Goal: Find specific page/section: Find specific page/section

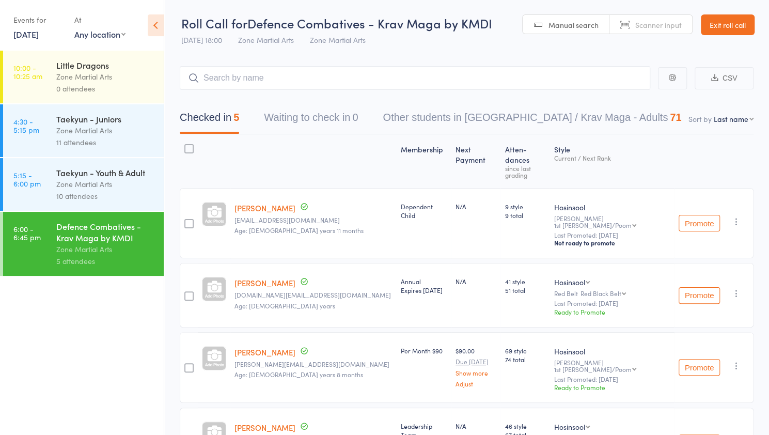
click at [39, 36] on link "16 Sep, 2025" at bounding box center [25, 33] width 25 height 11
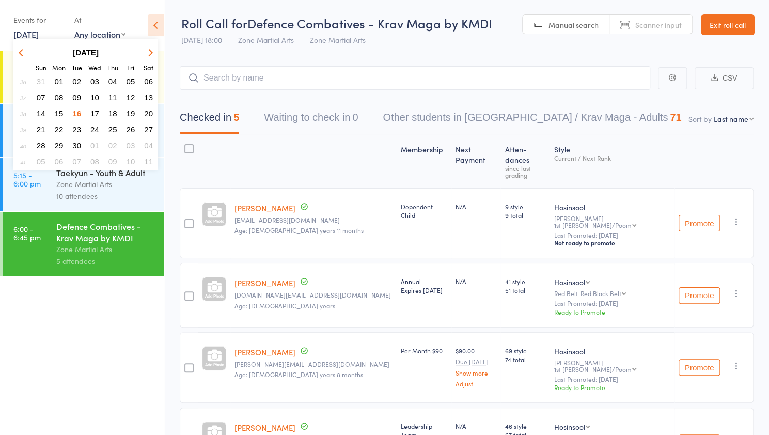
click at [95, 114] on span "17" at bounding box center [94, 113] width 9 height 9
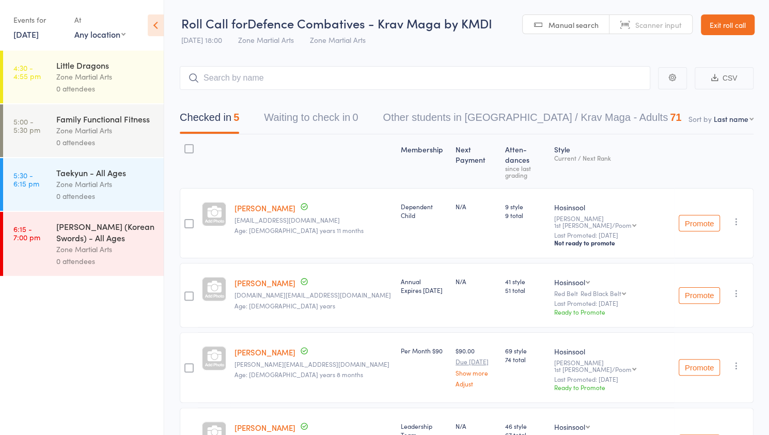
click at [129, 78] on div "Zone Martial Arts" at bounding box center [105, 77] width 99 height 12
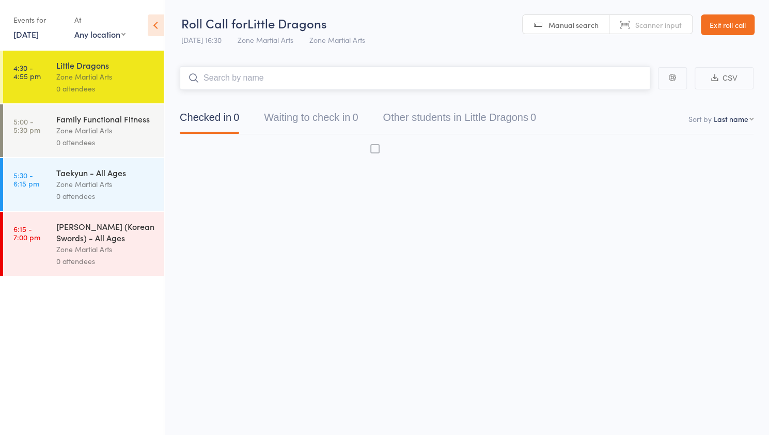
click at [129, 78] on div "Zone Martial Arts" at bounding box center [105, 77] width 99 height 12
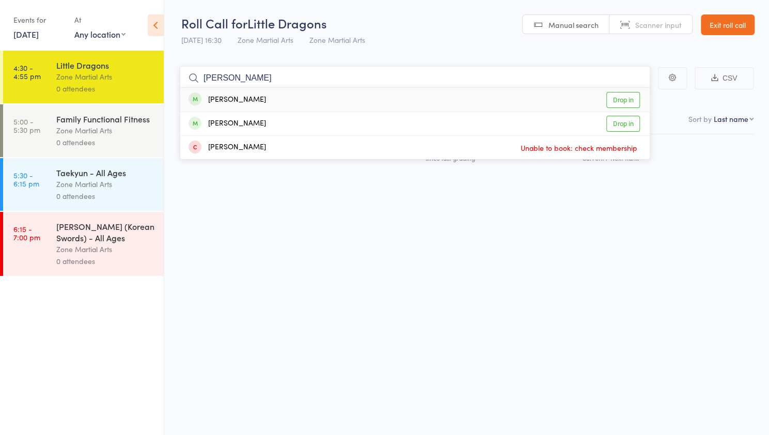
type input "lennox"
click at [633, 104] on link "Drop in" at bounding box center [623, 100] width 34 height 16
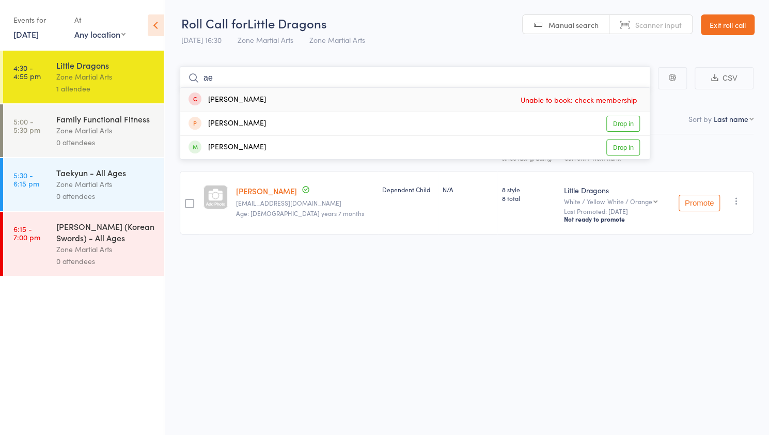
type input "a"
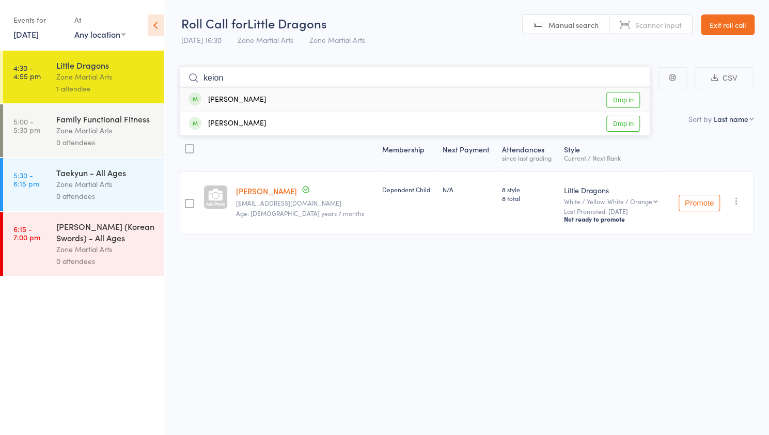
type input "keion"
click at [629, 101] on link "Drop in" at bounding box center [623, 100] width 34 height 16
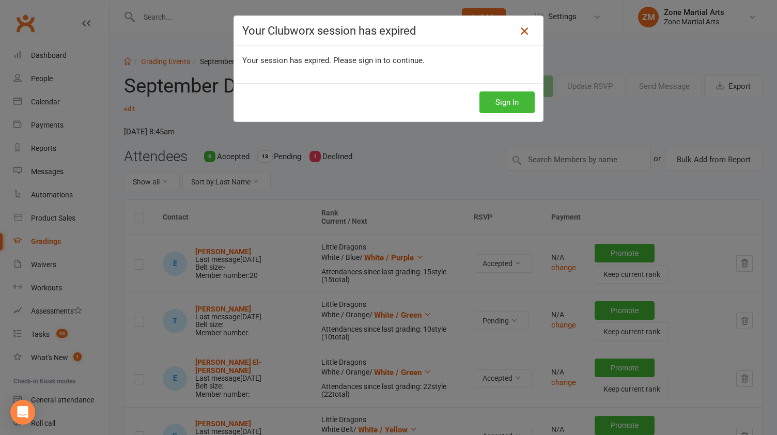
click at [526, 24] on div "Your Clubworx session has expired" at bounding box center [388, 31] width 309 height 30
click at [523, 29] on icon at bounding box center [524, 31] width 12 height 12
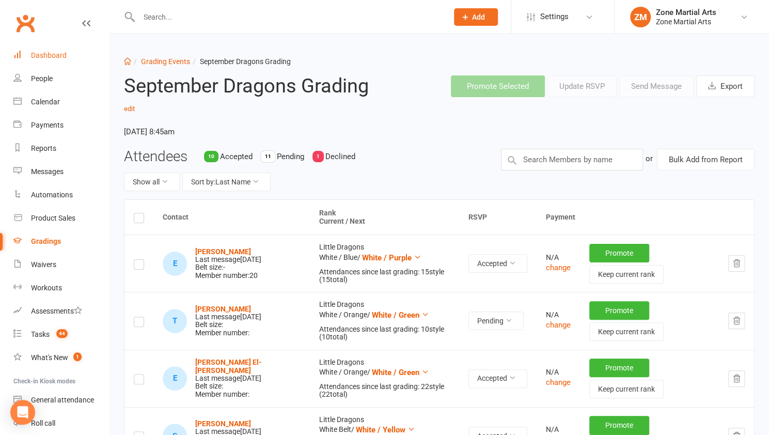
click at [45, 56] on div "Dashboard" at bounding box center [49, 55] width 36 height 8
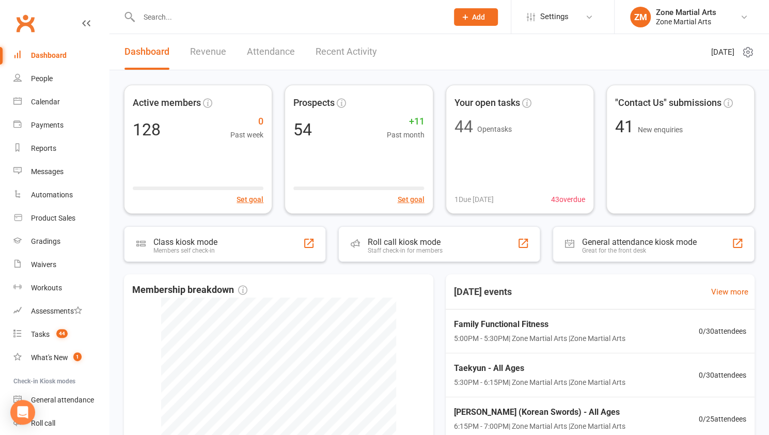
click at [248, 53] on link "Attendance" at bounding box center [271, 52] width 48 height 36
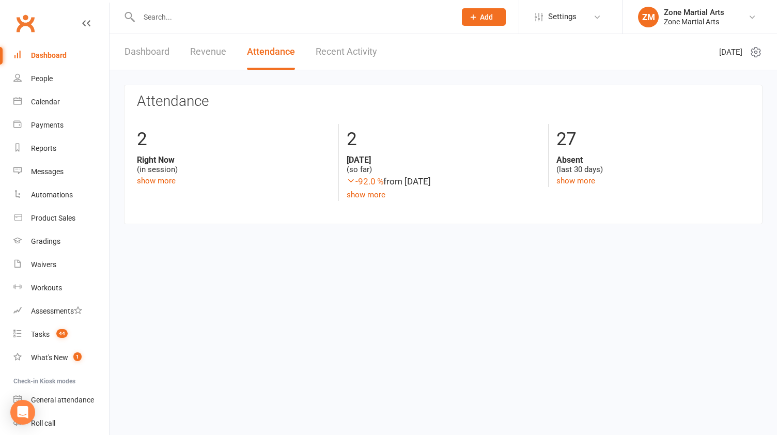
click at [214, 56] on link "Revenue" at bounding box center [208, 52] width 36 height 36
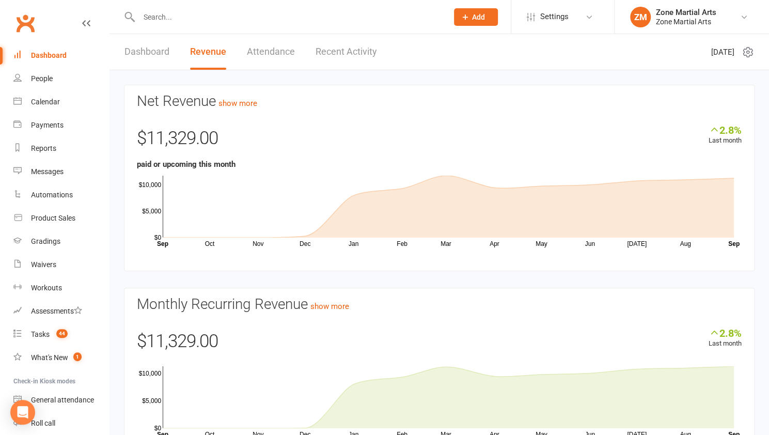
click at [166, 54] on link "Dashboard" at bounding box center [146, 52] width 45 height 36
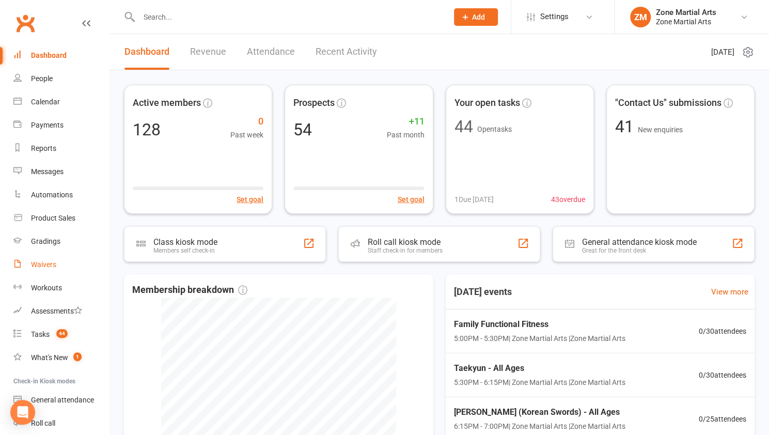
click at [29, 254] on link "Waivers" at bounding box center [61, 264] width 96 height 23
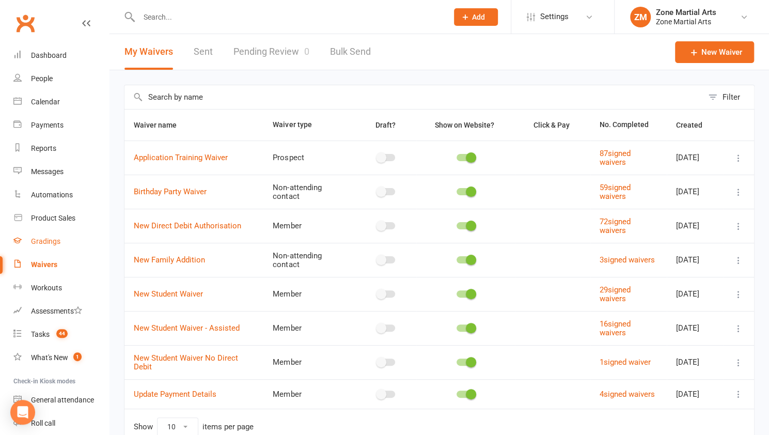
click at [38, 244] on div "Gradings" at bounding box center [45, 241] width 29 height 8
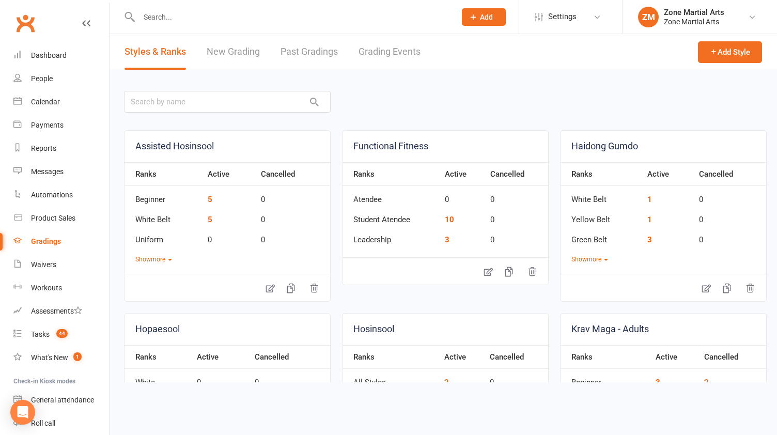
click at [378, 43] on link "Grading Events" at bounding box center [389, 52] width 62 height 36
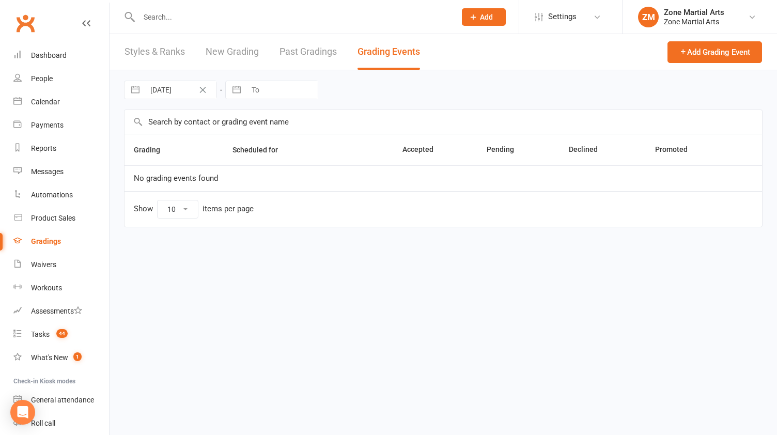
select select "25"
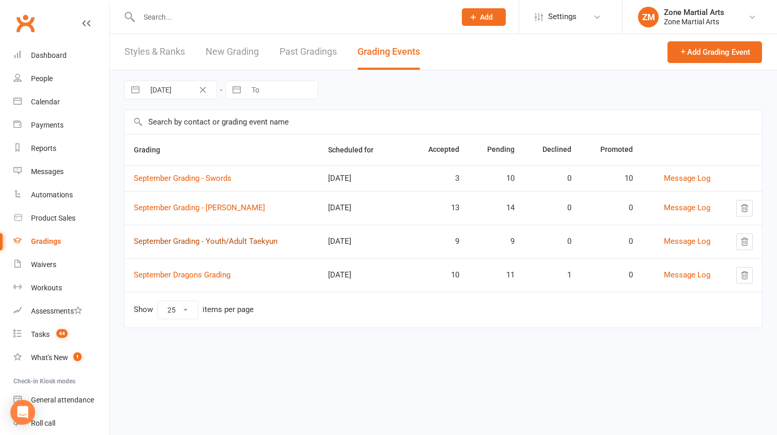
click at [218, 242] on link "September Grading - Youth/Adult Taekyun" at bounding box center [206, 241] width 144 height 9
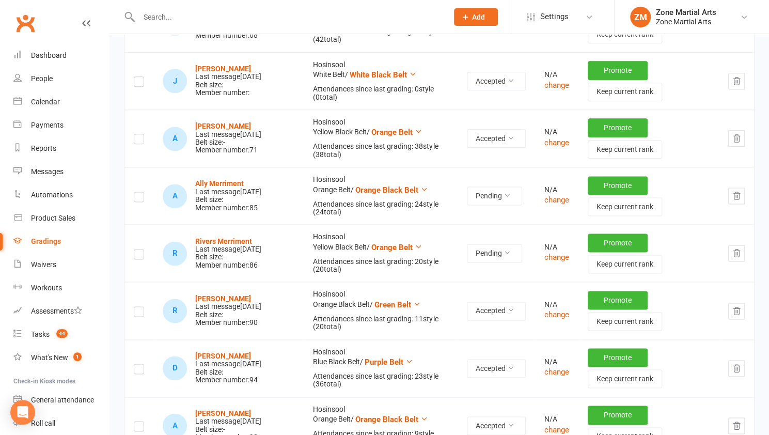
scroll to position [700, 0]
click at [295, 281] on td "[PERSON_NAME] Last message [DATE] Belt size: Member number: 90" at bounding box center [228, 309] width 150 height 57
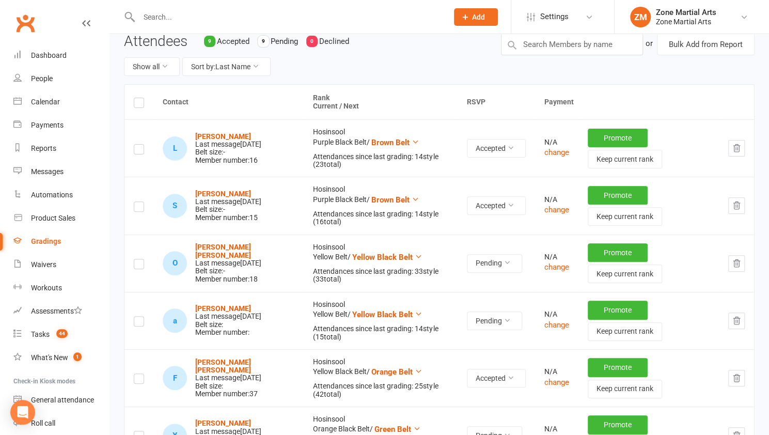
scroll to position [0, 0]
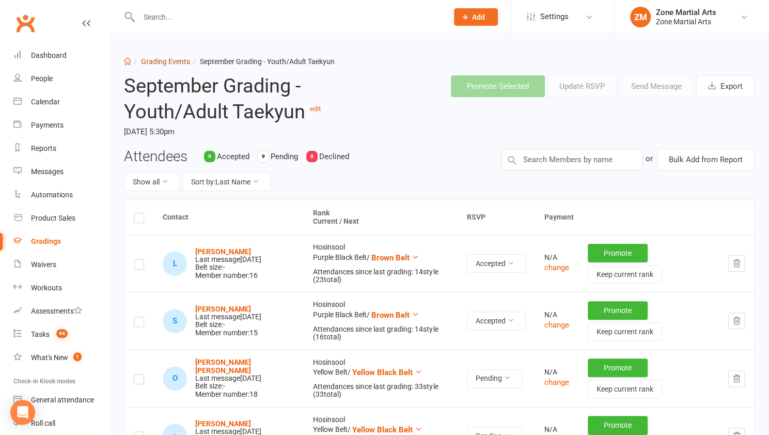
click at [170, 58] on link "Grading Events" at bounding box center [165, 61] width 49 height 8
select select "25"
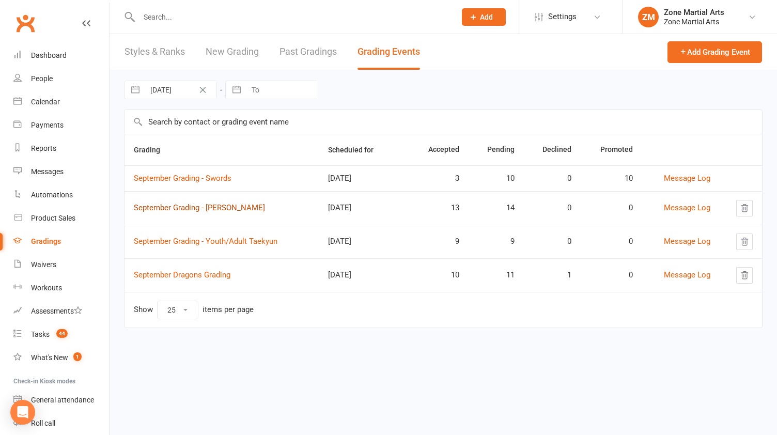
click at [236, 206] on link "September Grading - [PERSON_NAME]" at bounding box center [199, 207] width 131 height 9
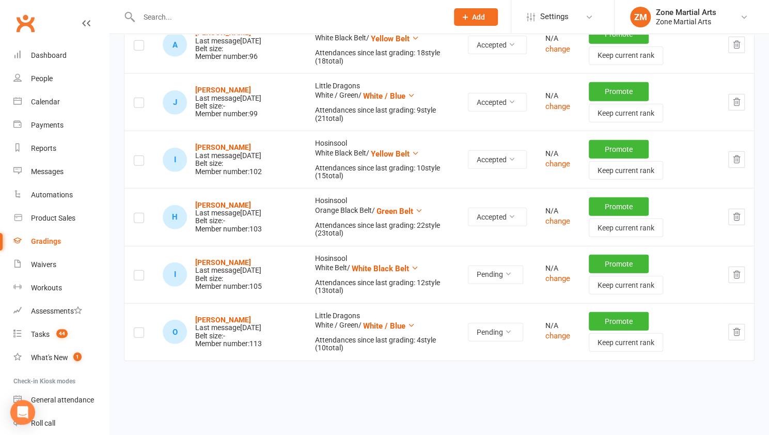
scroll to position [1441, 0]
